Goal: Information Seeking & Learning: Learn about a topic

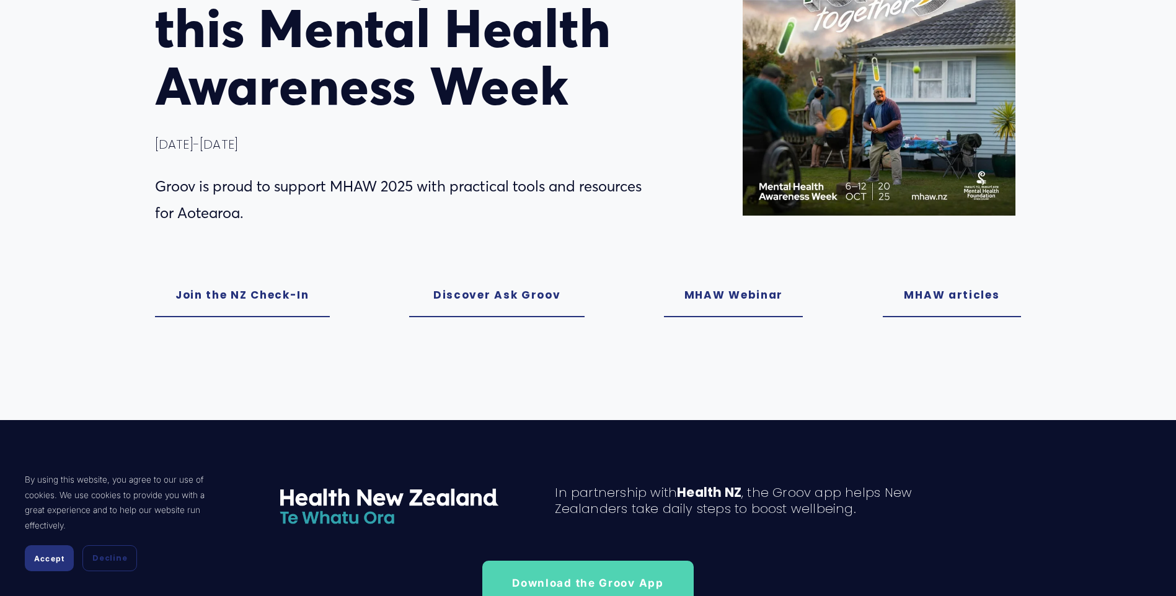
scroll to position [248, 0]
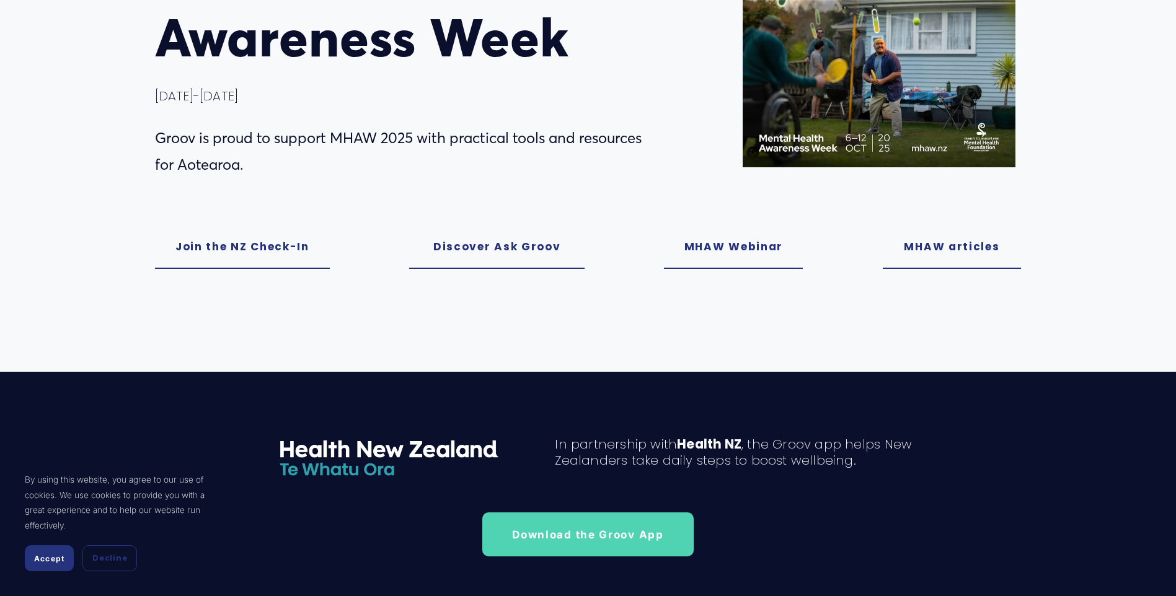
click at [727, 239] on link "MHAW Webinar" at bounding box center [733, 247] width 139 height 44
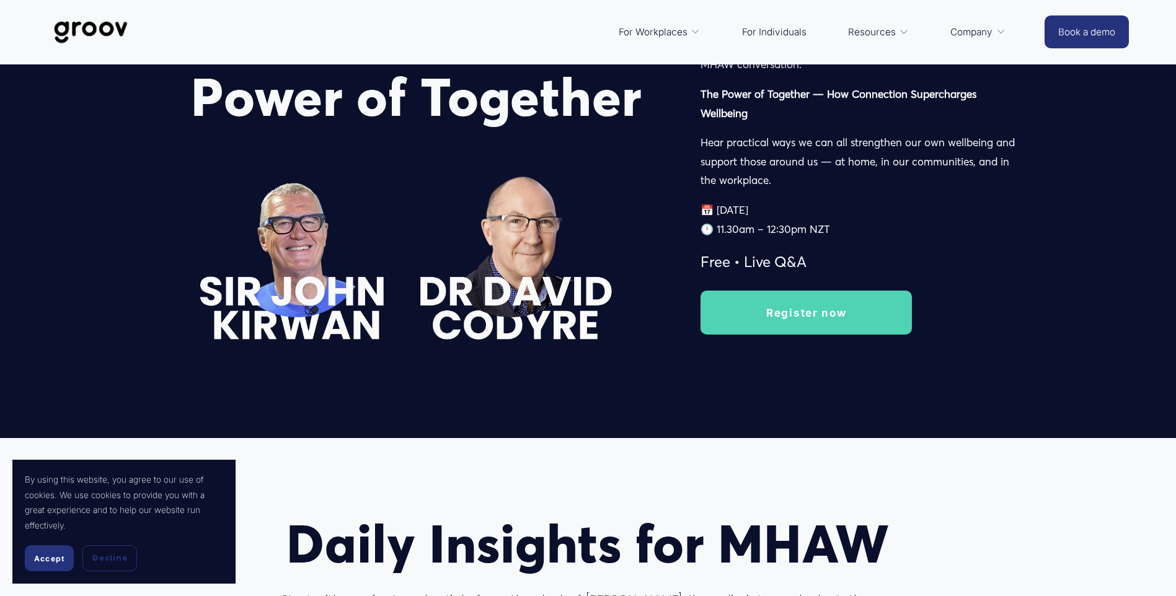
scroll to position [1676, 0]
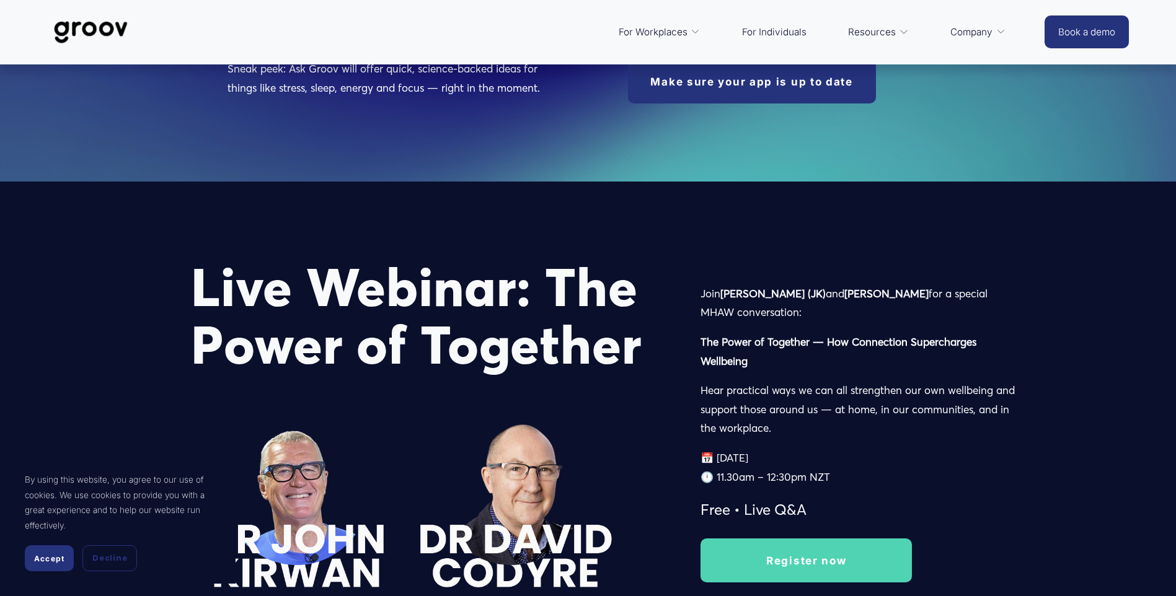
click at [751, 378] on div "Join Sir John Kirwan (JK) and Dr David Codyre for a special MHAW conversation: …" at bounding box center [861, 404] width 321 height 239
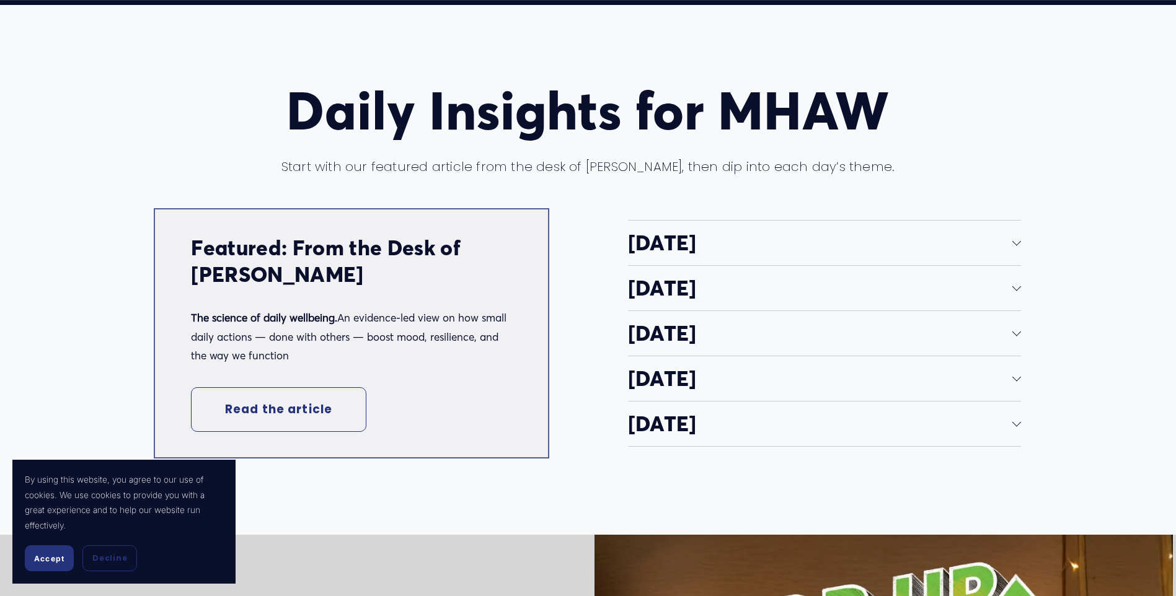
scroll to position [2358, 0]
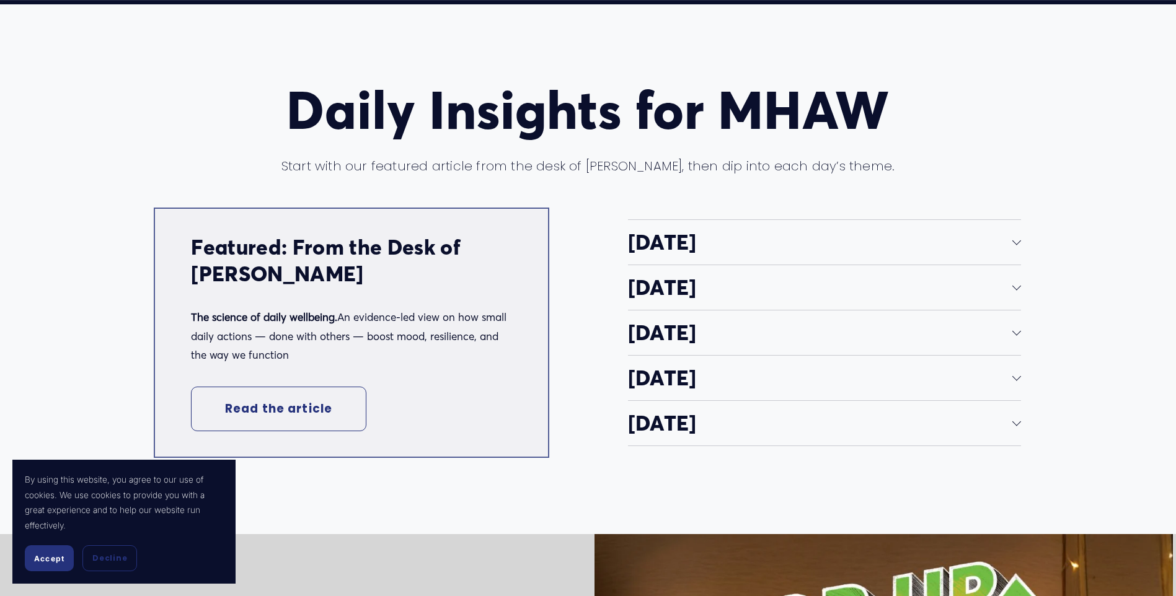
click at [1022, 245] on div "Daily Insights for MHAW Start with our featured article from the desk of Dr. Fi…" at bounding box center [588, 269] width 1176 height 375
click at [1016, 242] on div at bounding box center [1017, 240] width 9 height 9
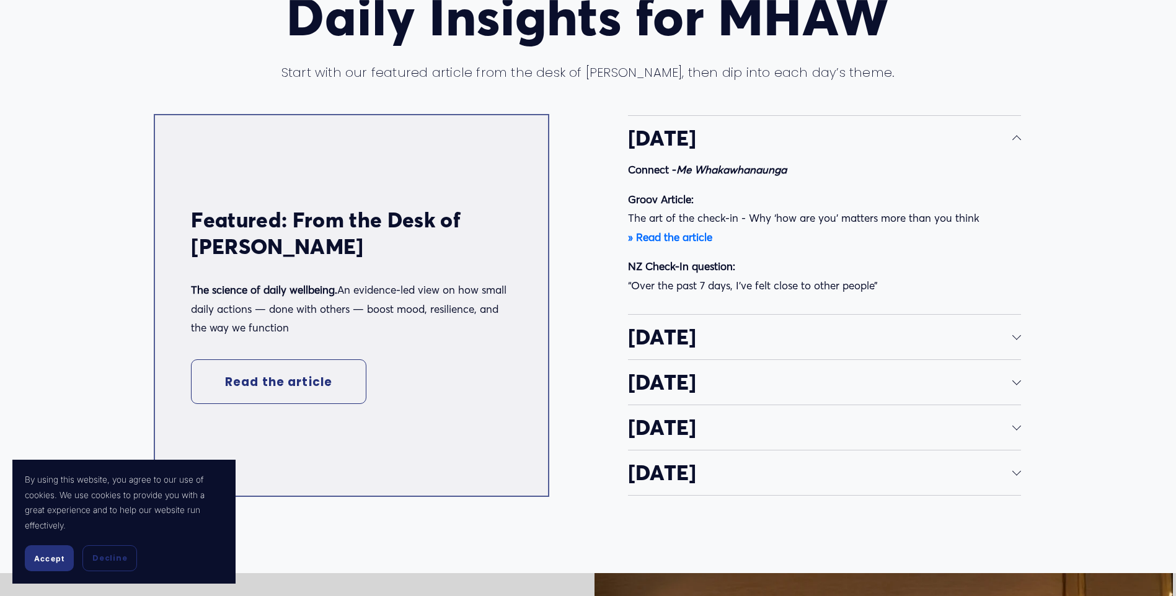
scroll to position [2482, 0]
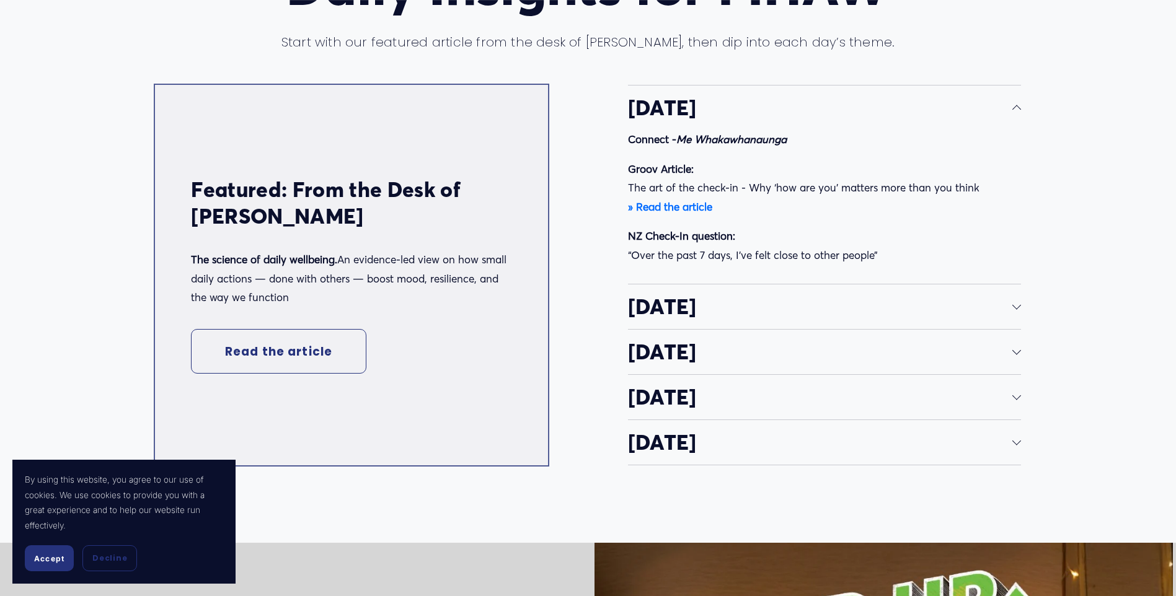
click at [1016, 309] on div at bounding box center [1017, 305] width 9 height 9
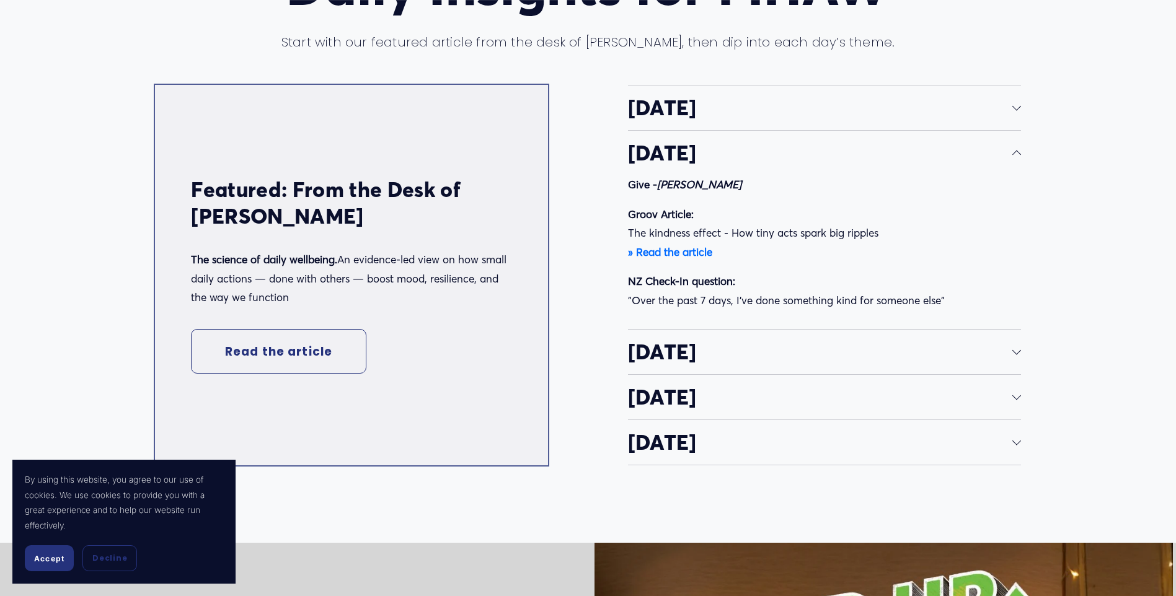
click at [1012, 116] on span "[DATE]" at bounding box center [820, 108] width 385 height 26
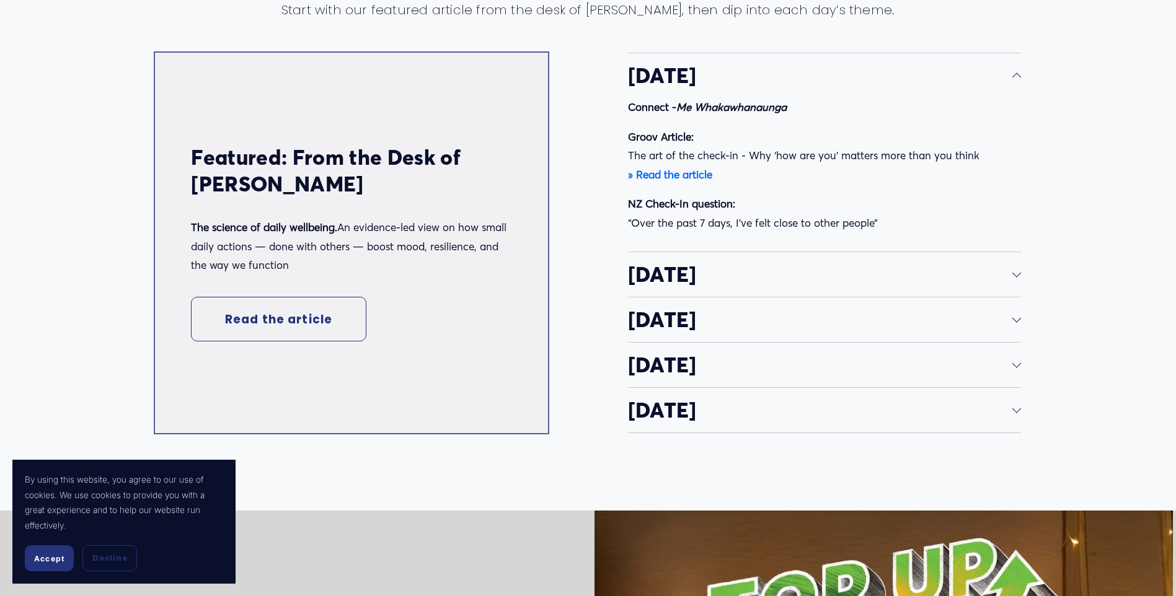
scroll to position [2544, 0]
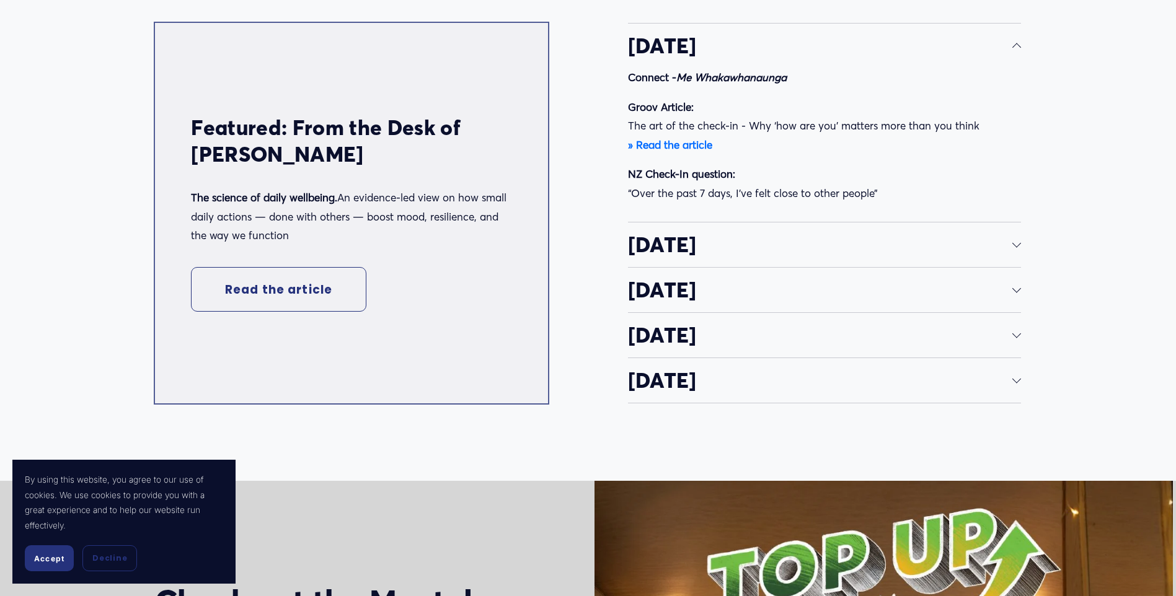
click at [1014, 247] on div at bounding box center [1017, 243] width 9 height 9
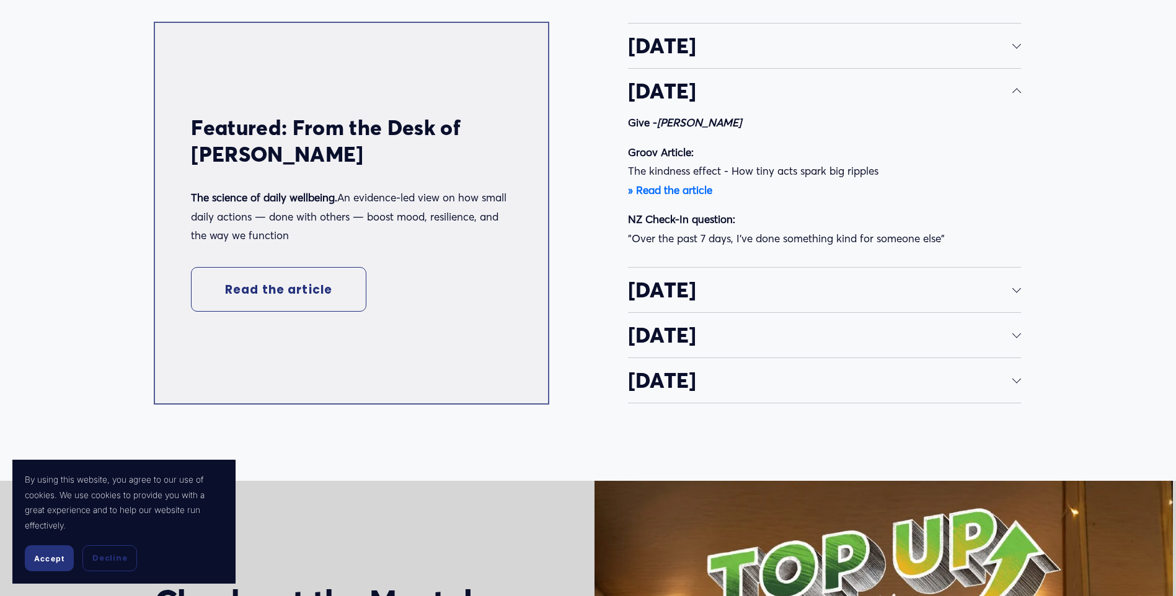
click at [1022, 301] on div "Daily Insights for MHAW Start with our featured article from the desk of Dr. Fi…" at bounding box center [588, 150] width 1176 height 508
click at [1011, 302] on span "[DATE]" at bounding box center [820, 290] width 385 height 26
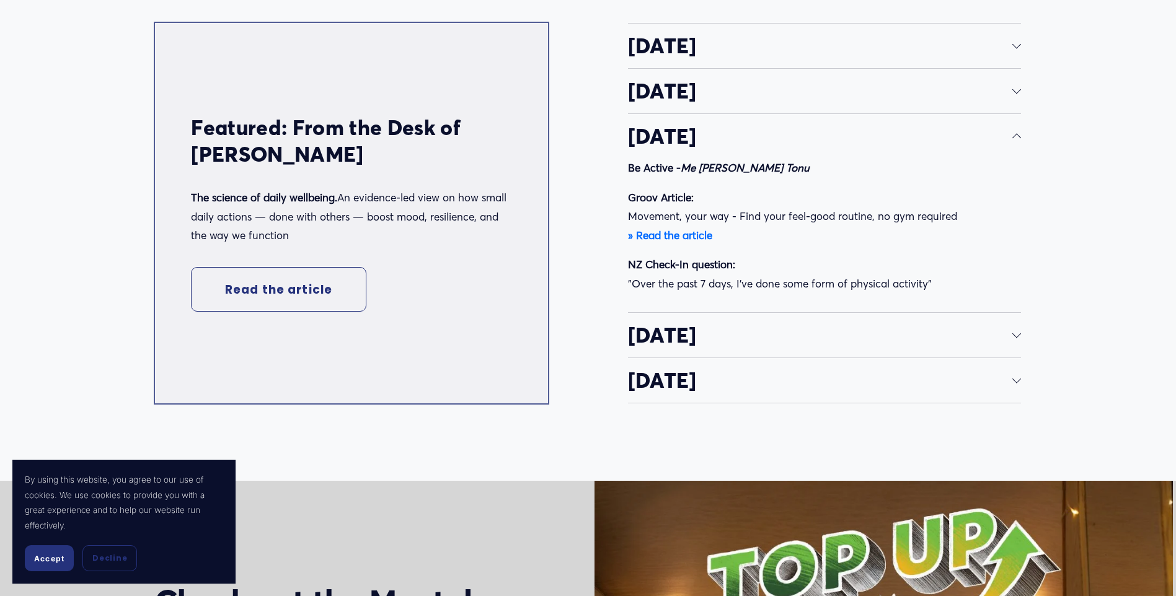
click at [1005, 342] on span "[DATE]" at bounding box center [820, 335] width 385 height 26
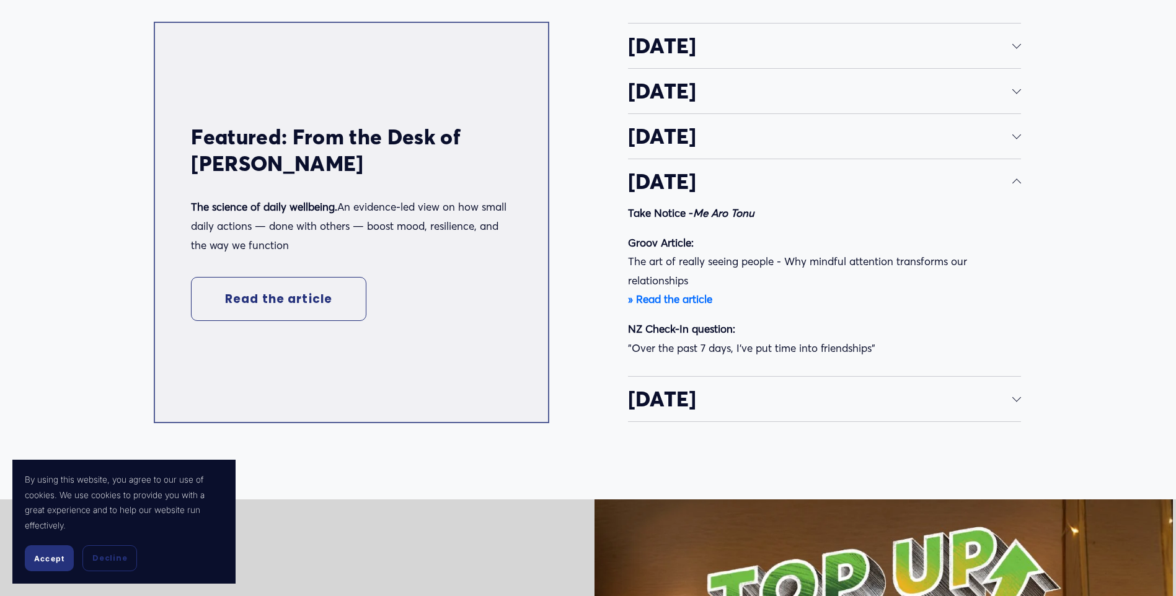
click at [1014, 402] on div at bounding box center [1017, 398] width 9 height 9
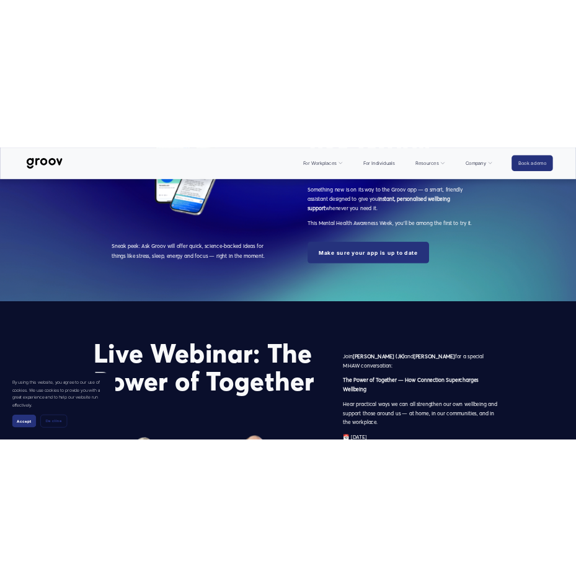
scroll to position [1557, 0]
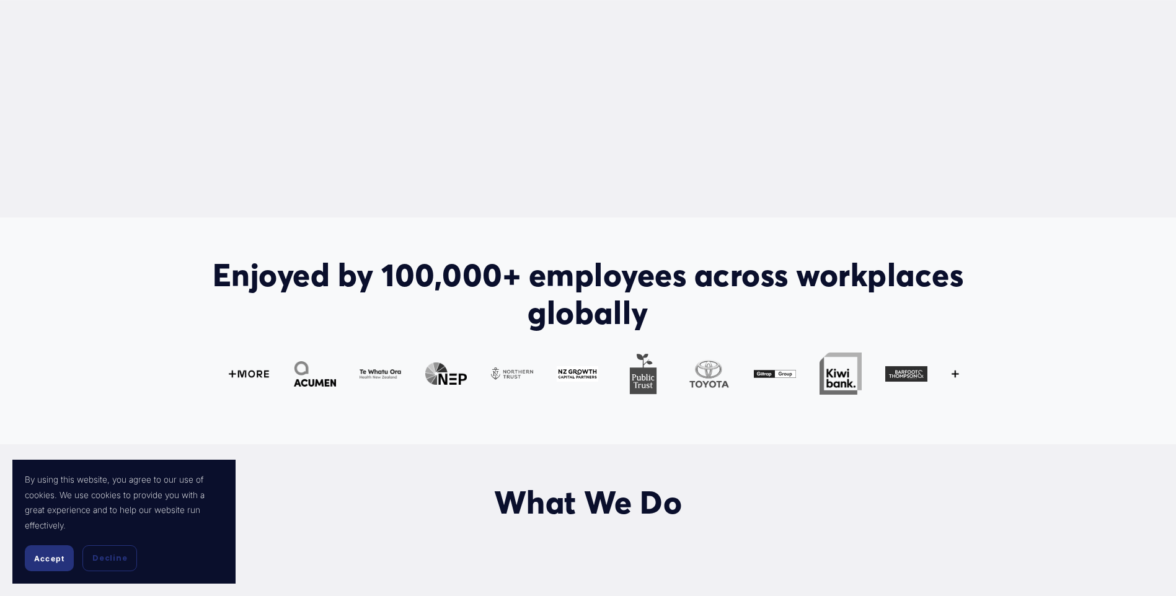
scroll to position [558, 0]
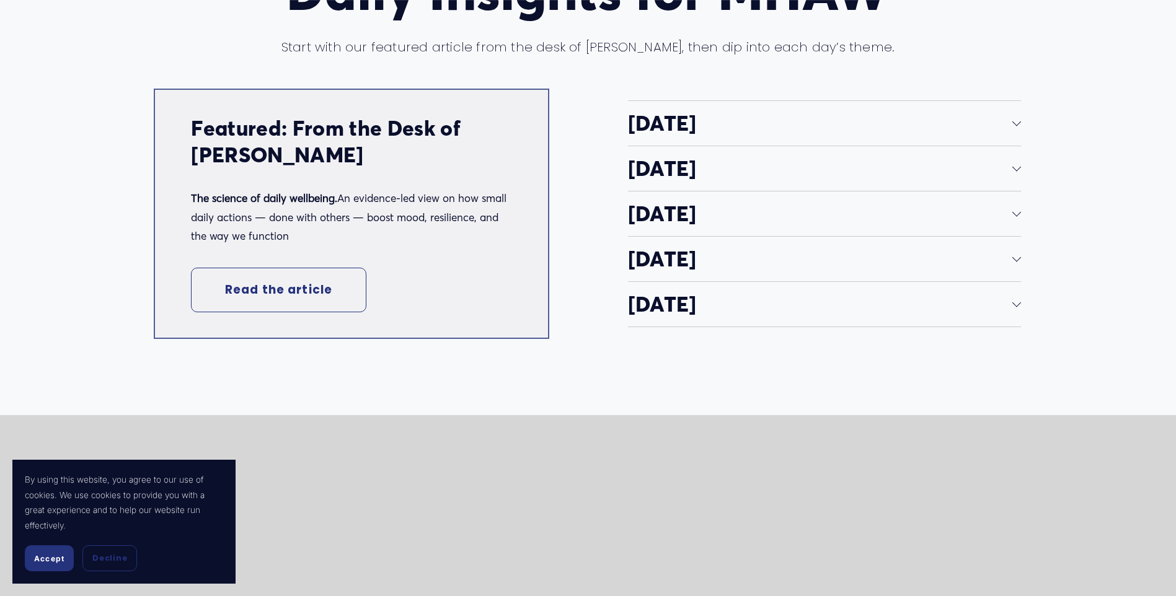
scroll to position [2480, 0]
